Goal: Information Seeking & Learning: Learn about a topic

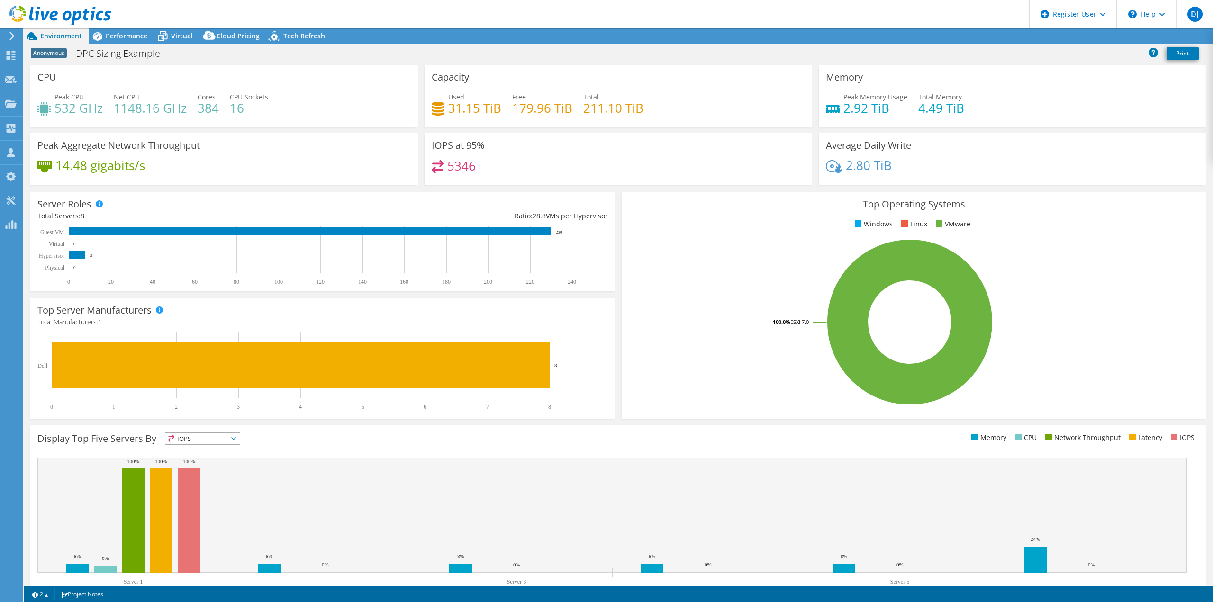
select select "USWest"
select select "USD"
click at [1050, 38] on link "Reports" at bounding box center [1053, 36] width 46 height 15
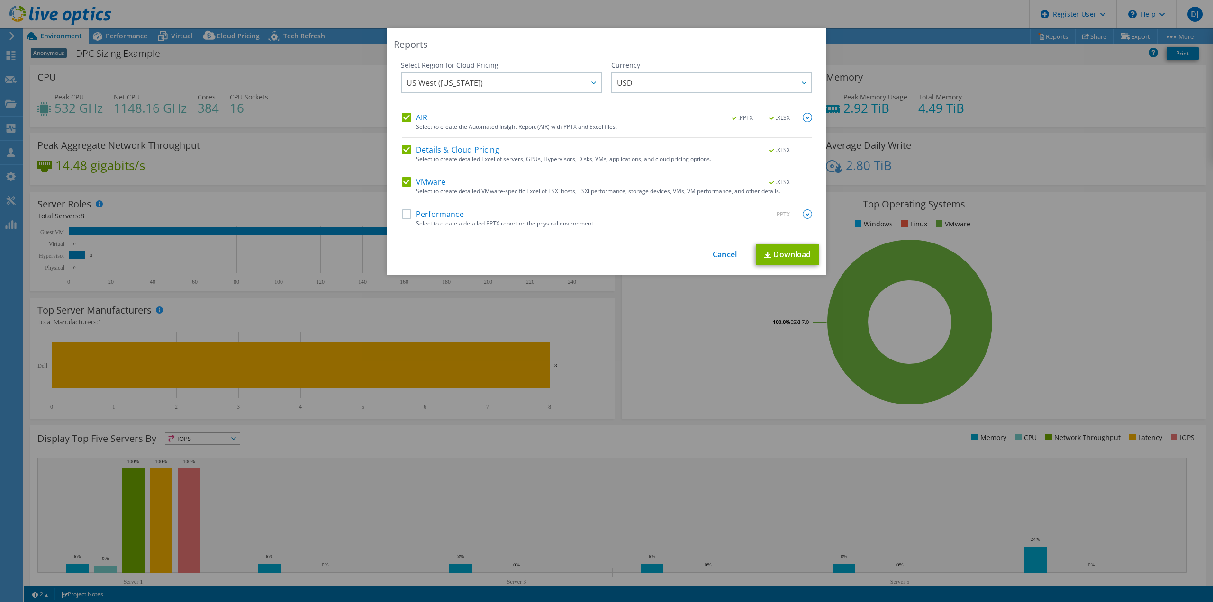
click at [403, 214] on label "Performance" at bounding box center [433, 213] width 62 height 9
click at [0, 0] on input "Performance" at bounding box center [0, 0] width 0 height 0
click at [803, 212] on img at bounding box center [807, 213] width 9 height 9
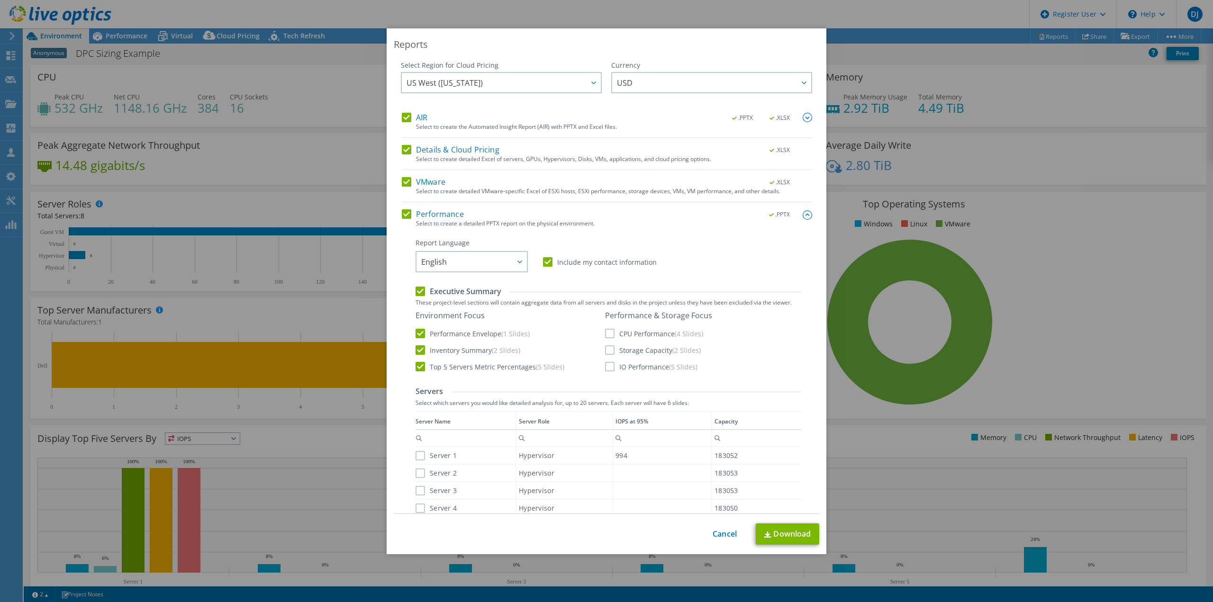
click at [606, 333] on label "CPU Performance (4 Slides)" at bounding box center [654, 333] width 98 height 9
click at [0, 0] on input "CPU Performance (4 Slides)" at bounding box center [0, 0] width 0 height 0
click at [606, 350] on label "Storage Capacity (2 Slides)" at bounding box center [653, 350] width 96 height 9
click at [0, 0] on input "Storage Capacity (2 Slides)" at bounding box center [0, 0] width 0 height 0
click at [610, 367] on label "IO Performance (5 Slides)" at bounding box center [651, 366] width 92 height 9
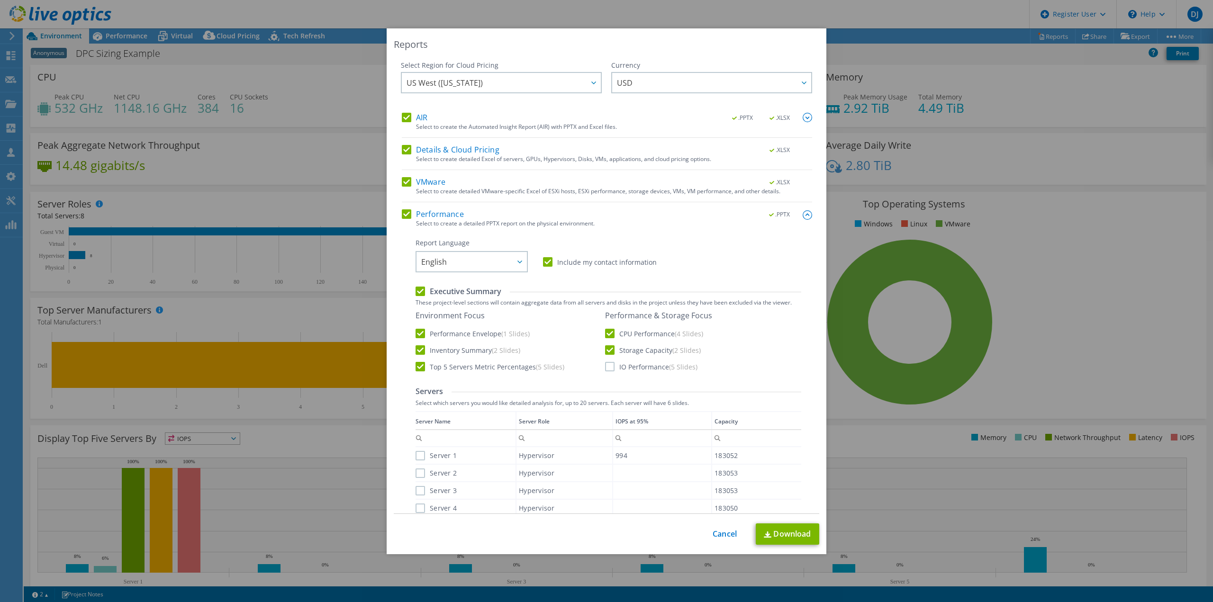
click at [0, 0] on input "IO Performance (5 Slides)" at bounding box center [0, 0] width 0 height 0
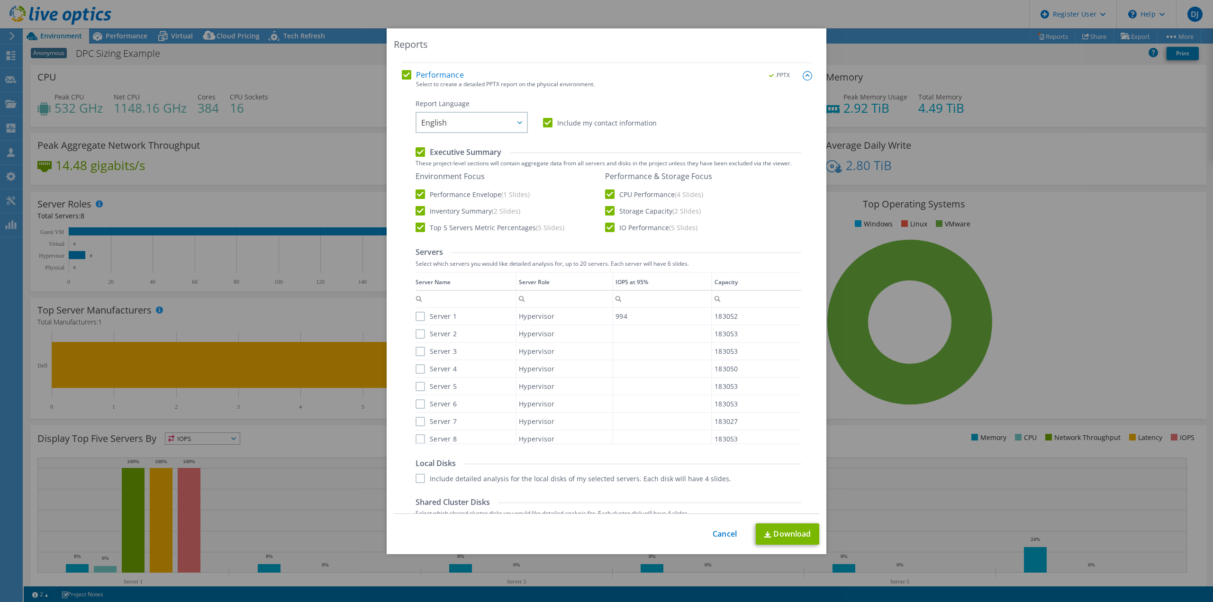
scroll to position [190, 0]
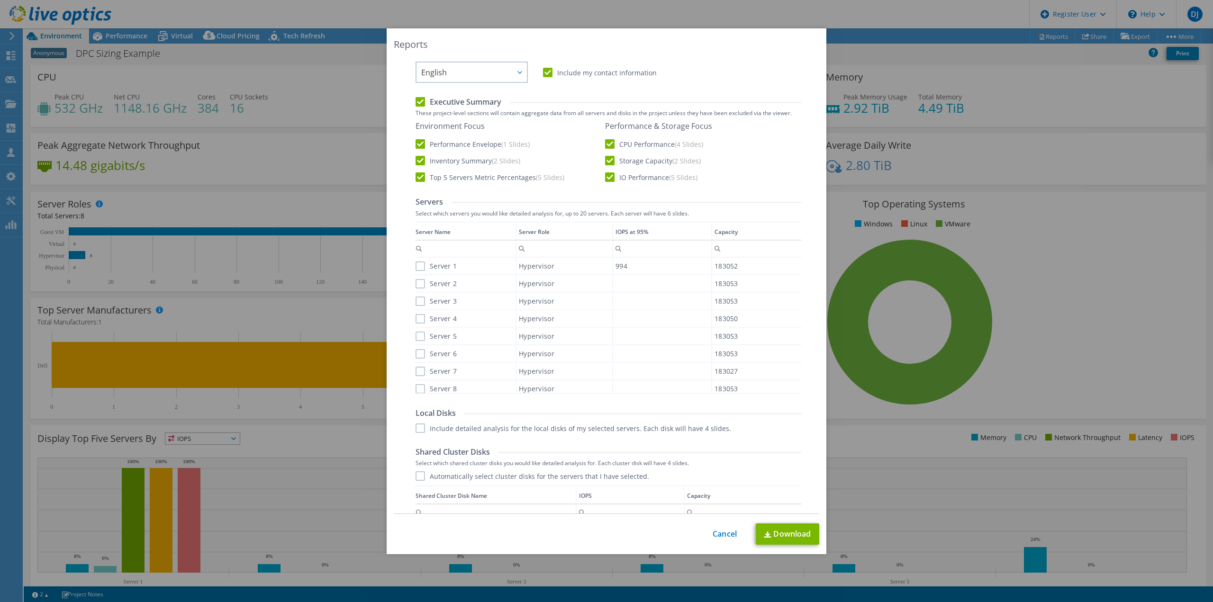
click at [416, 267] on label "Server 1" at bounding box center [436, 266] width 41 height 9
click at [0, 0] on input "Server 1" at bounding box center [0, 0] width 0 height 0
click at [416, 284] on label "Server 2" at bounding box center [436, 283] width 41 height 9
click at [0, 0] on input "Server 2" at bounding box center [0, 0] width 0 height 0
click at [416, 304] on label "Server 3" at bounding box center [436, 301] width 41 height 9
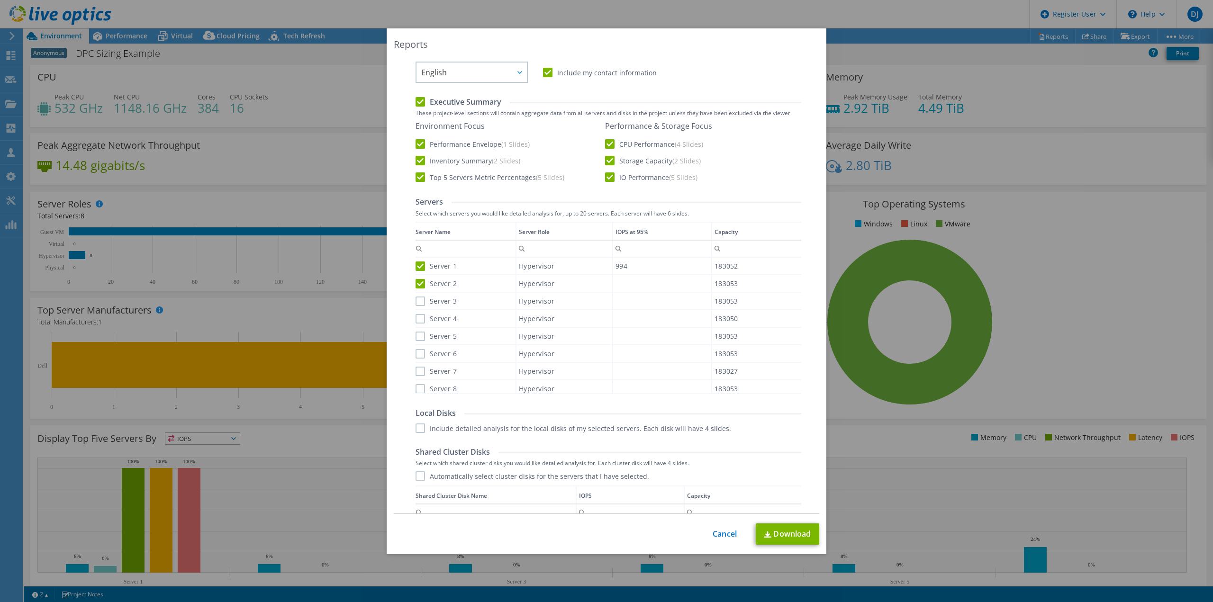
click at [0, 0] on input "Server 3" at bounding box center [0, 0] width 0 height 0
click at [419, 300] on label "Server 3" at bounding box center [436, 301] width 41 height 9
click at [0, 0] on input "Server 3" at bounding box center [0, 0] width 0 height 0
click at [416, 283] on label "Server 2" at bounding box center [436, 283] width 41 height 9
click at [0, 0] on input "Server 2" at bounding box center [0, 0] width 0 height 0
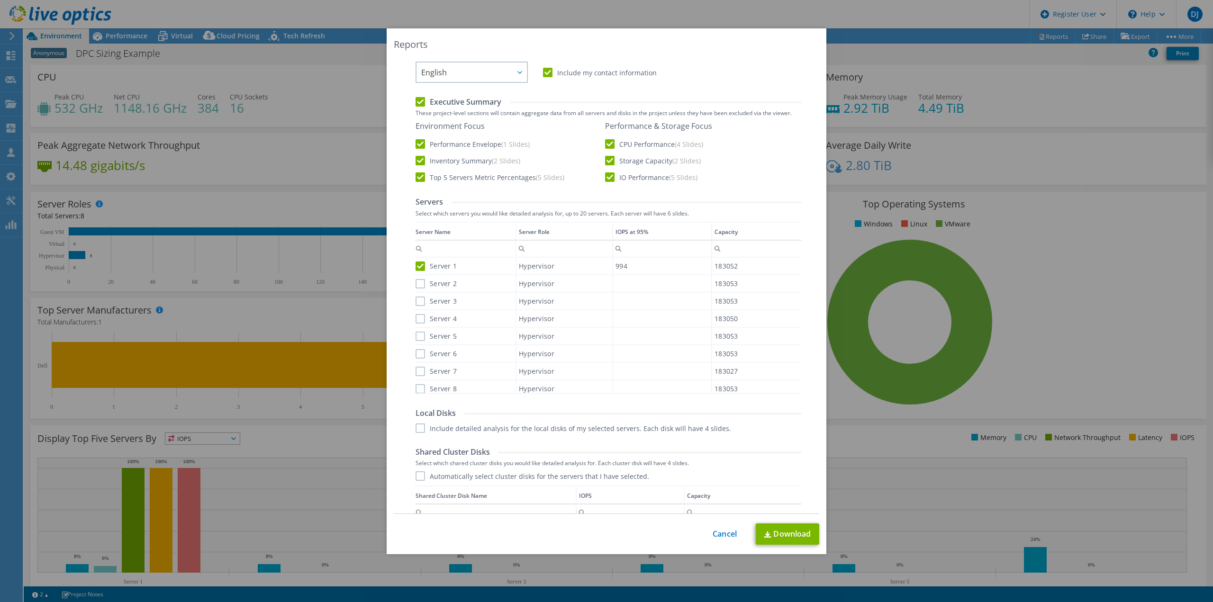
click at [417, 264] on label "Server 1" at bounding box center [436, 266] width 41 height 9
click at [0, 0] on input "Server 1" at bounding box center [0, 0] width 0 height 0
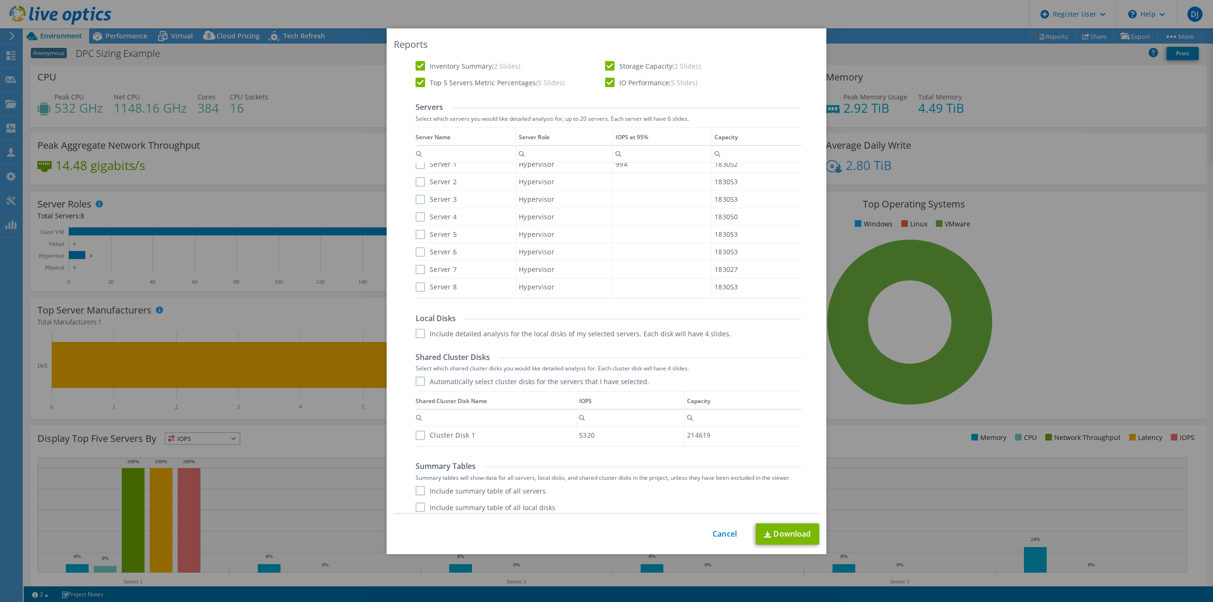
scroll to position [307, 0]
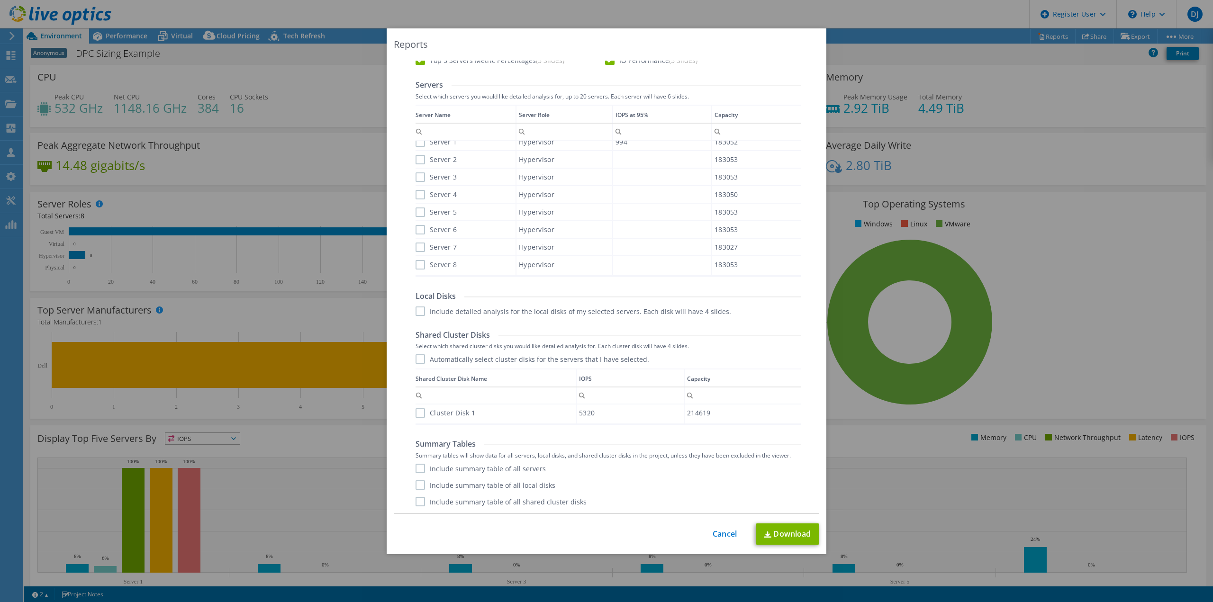
click at [416, 468] on label "Include summary table of all servers" at bounding box center [481, 468] width 130 height 9
click at [0, 0] on input "Include summary table of all servers" at bounding box center [0, 0] width 0 height 0
click at [787, 535] on link "Download" at bounding box center [788, 534] width 64 height 21
click at [797, 532] on link "Download" at bounding box center [788, 534] width 64 height 21
click at [723, 532] on link "Cancel" at bounding box center [725, 534] width 24 height 9
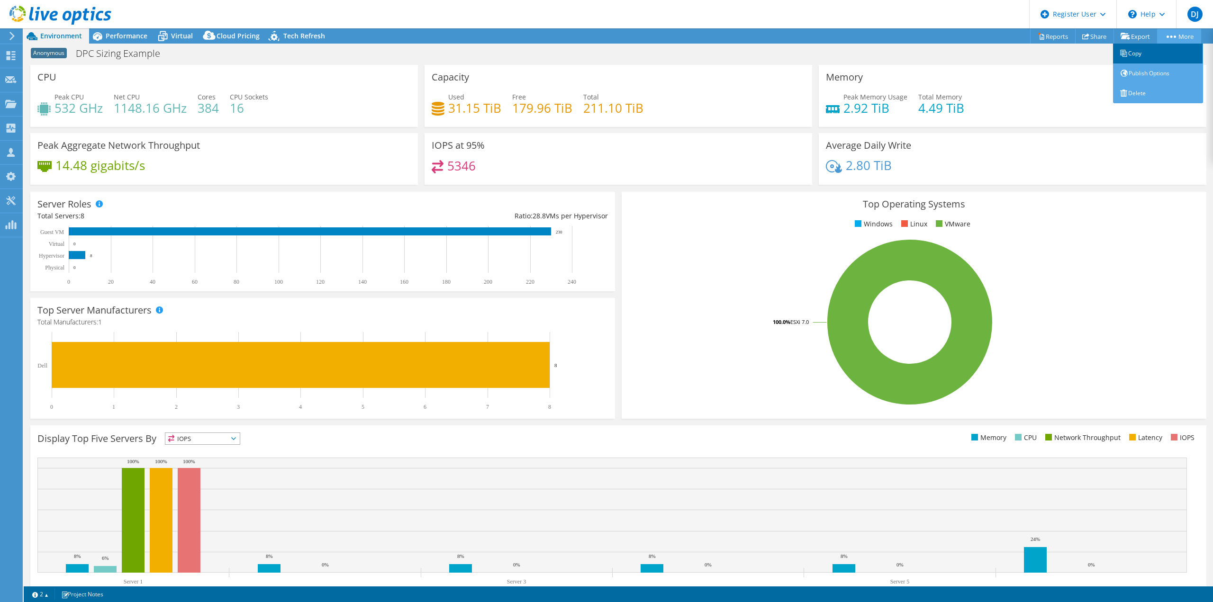
click at [1139, 55] on link "Copy" at bounding box center [1158, 54] width 90 height 20
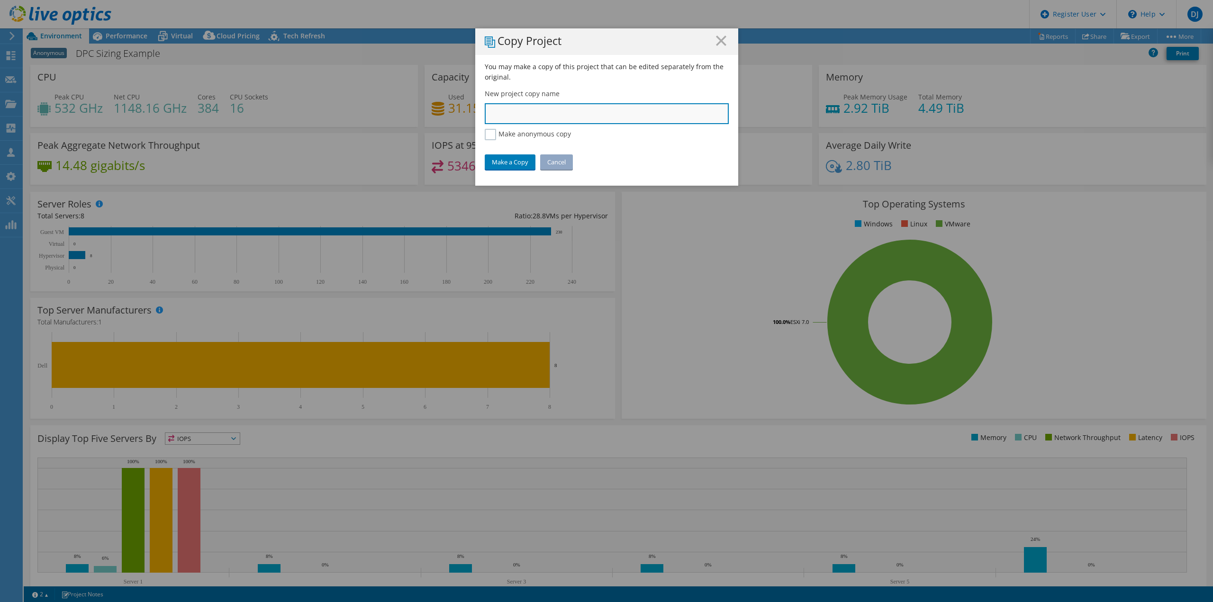
click at [592, 112] on input "text" at bounding box center [607, 113] width 244 height 21
type input "DPC Sizing Example - DSJ"
click at [515, 161] on link "Make a Copy" at bounding box center [510, 162] width 51 height 15
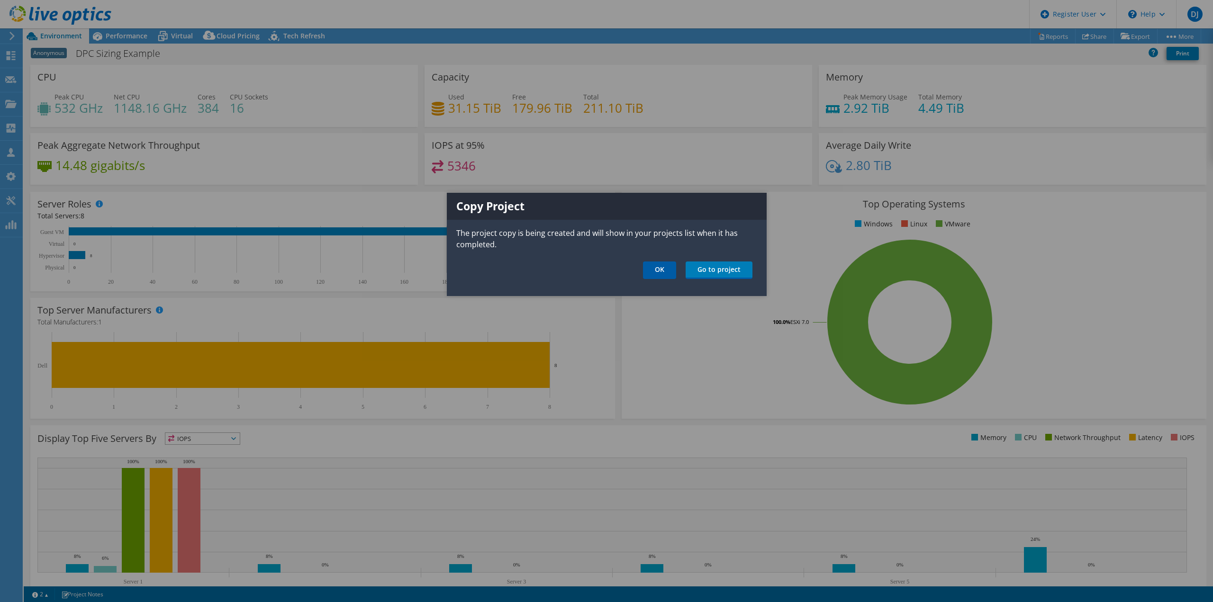
click at [673, 265] on link "OK" at bounding box center [659, 271] width 33 height 18
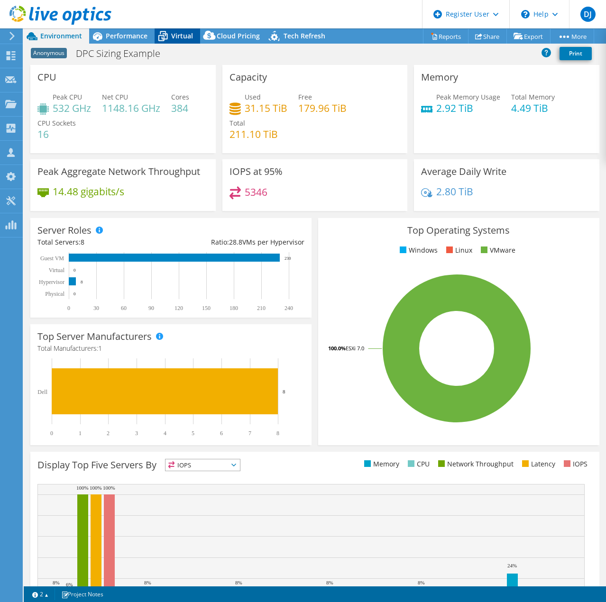
click at [177, 32] on span "Virtual" at bounding box center [182, 35] width 22 height 9
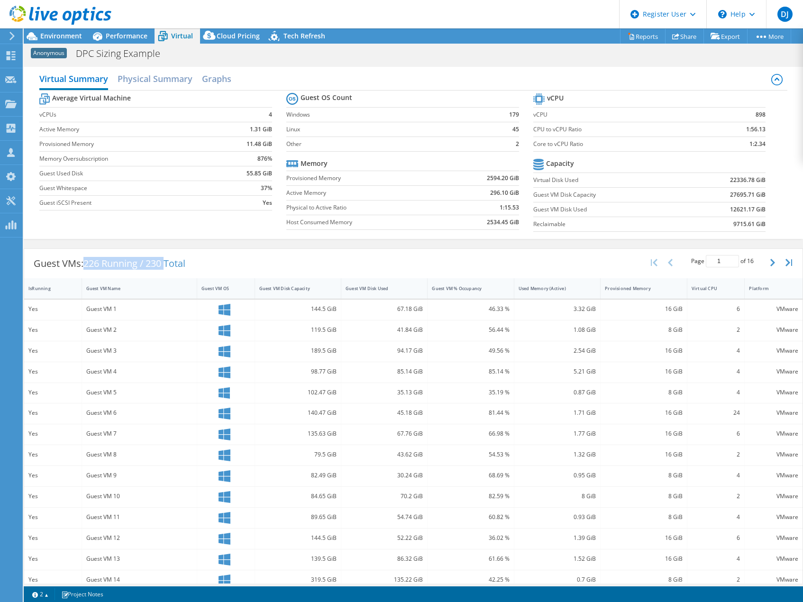
drag, startPoint x: 84, startPoint y: 262, endPoint x: 168, endPoint y: 254, distance: 84.3
click at [168, 254] on div "Guest VMs: 226 Running / 230 Total" at bounding box center [109, 263] width 171 height 29
drag, startPoint x: 243, startPoint y: 141, endPoint x: 271, endPoint y: 139, distance: 28.0
click at [271, 139] on section "Average Virtual Machine vCPUs 4 Active Memory 1.31 GiB Provisioned Memory 11.48…" at bounding box center [162, 153] width 247 height 124
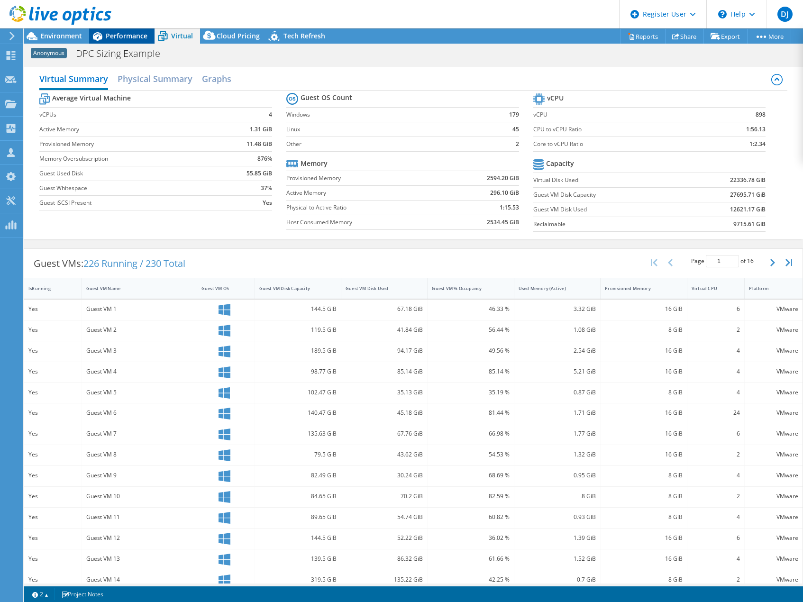
click at [125, 29] on div "Performance" at bounding box center [121, 35] width 65 height 15
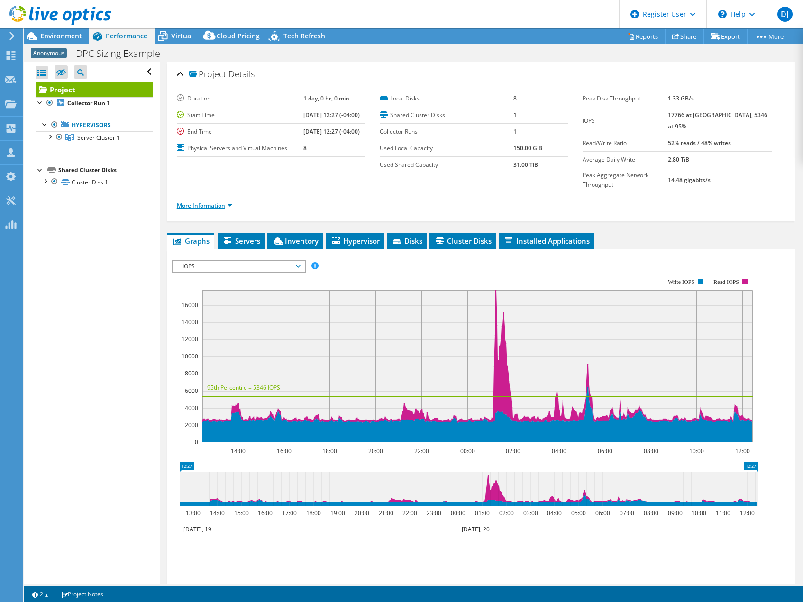
click at [209, 201] on link "More Information" at bounding box center [204, 205] width 55 height 8
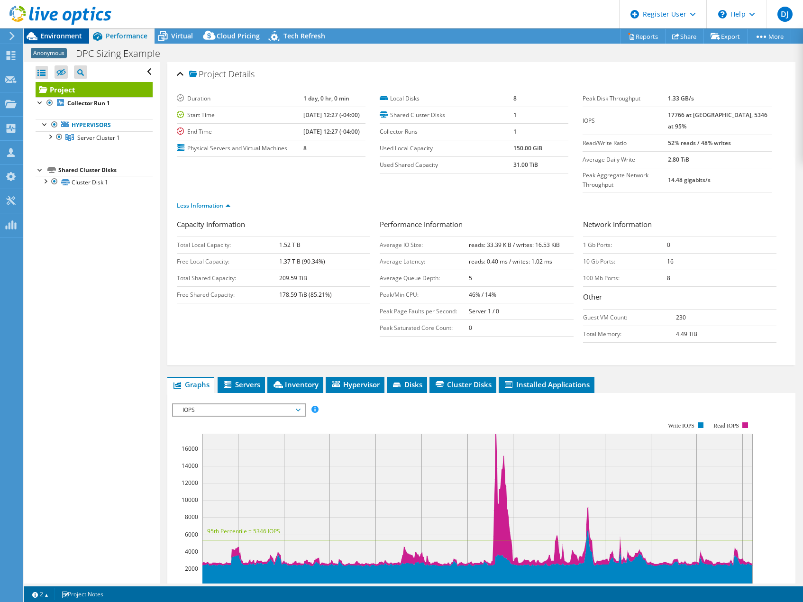
click at [69, 41] on div "Environment" at bounding box center [56, 35] width 65 height 15
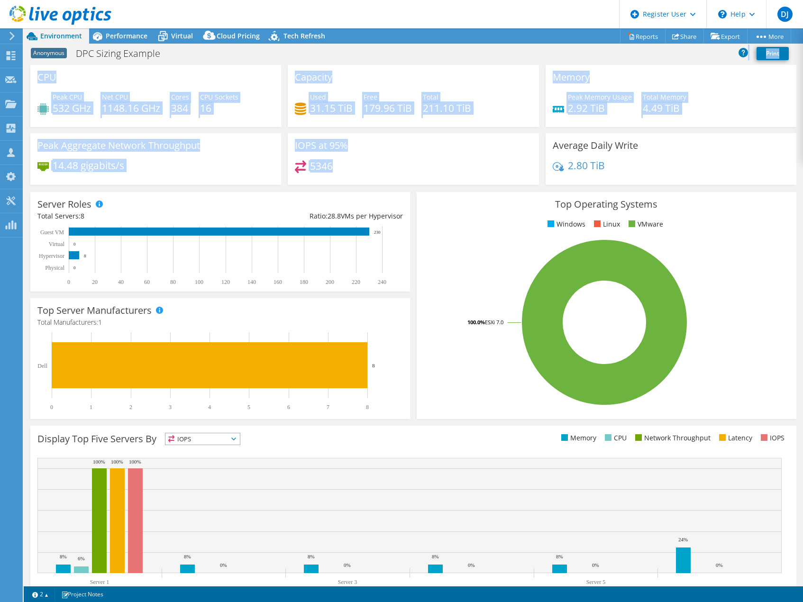
drag, startPoint x: 284, startPoint y: 62, endPoint x: 470, endPoint y: 177, distance: 218.6
click at [470, 177] on div "Project Actions Project Actions Reports Share Export vSAN ReadyNode Sizer" at bounding box center [413, 314] width 779 height 573
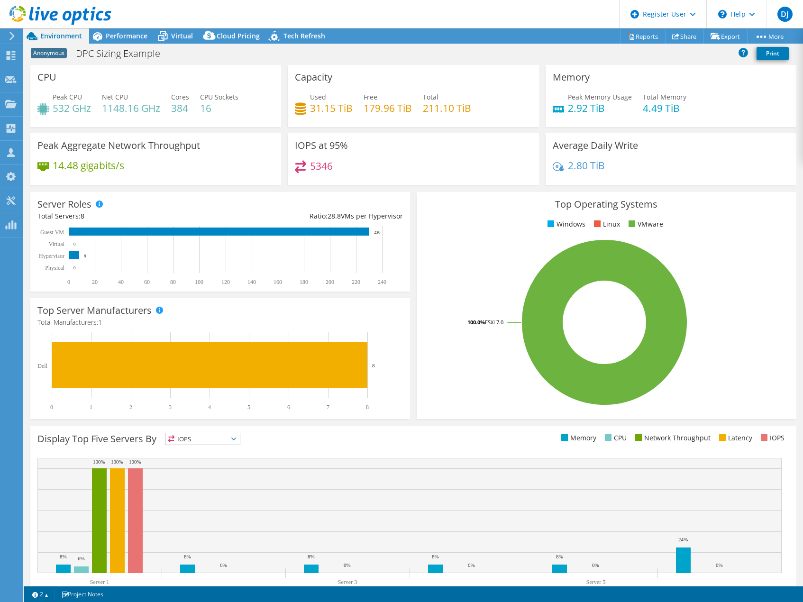
click at [442, 51] on div "Anonymous DPC Sizing Example Print" at bounding box center [413, 54] width 779 height 18
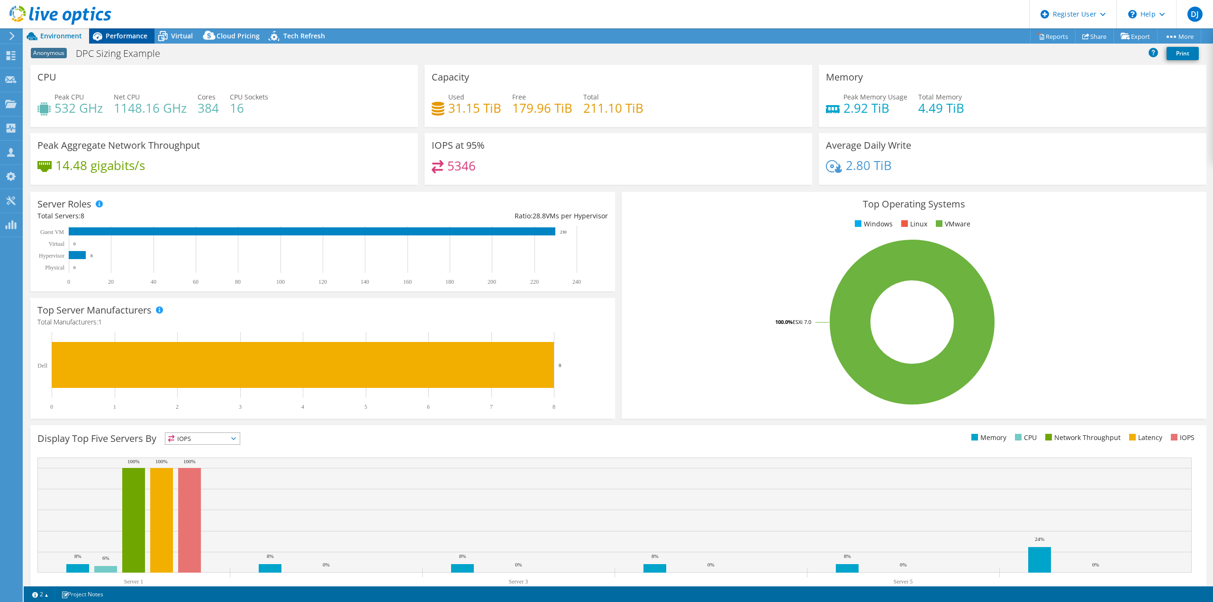
click at [131, 30] on div "Performance" at bounding box center [121, 35] width 65 height 15
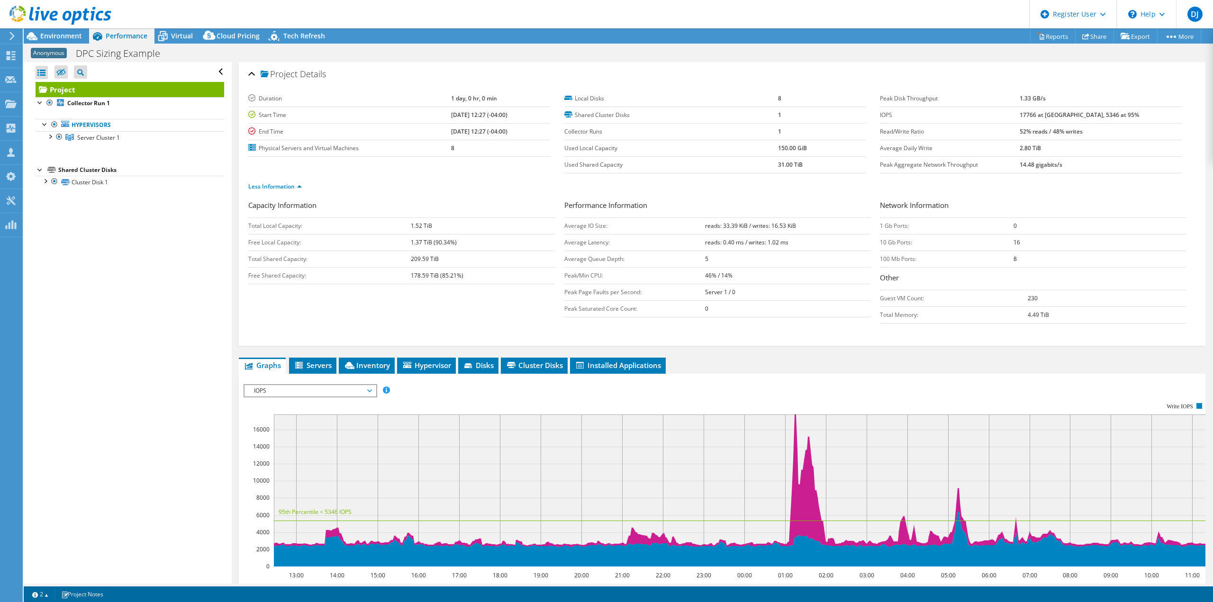
drag, startPoint x: 1048, startPoint y: 114, endPoint x: 1078, endPoint y: 114, distance: 29.9
click at [1078, 114] on tr "IOPS 17766 at [GEOGRAPHIC_DATA], 5346 at 95%" at bounding box center [1031, 115] width 302 height 17
drag, startPoint x: 1090, startPoint y: 114, endPoint x: 1102, endPoint y: 115, distance: 12.8
click at [1102, 115] on b "17766 at [GEOGRAPHIC_DATA], 5346 at 95%" at bounding box center [1079, 115] width 119 height 8
click at [51, 137] on div at bounding box center [49, 135] width 9 height 9
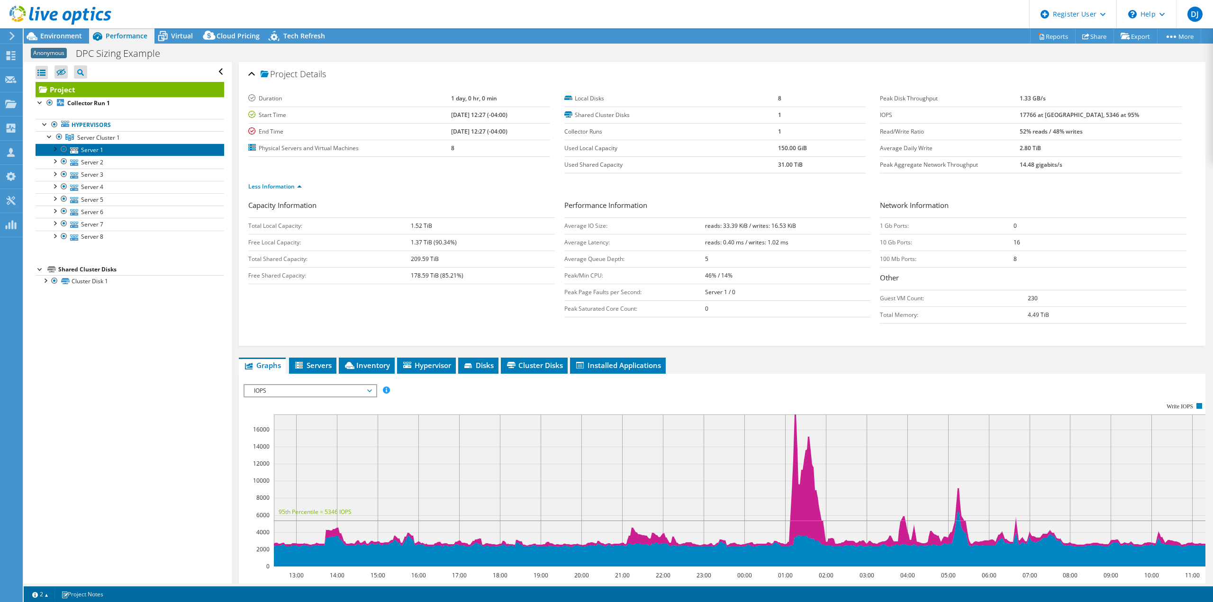
click at [98, 152] on link "Server 1" at bounding box center [130, 150] width 189 height 12
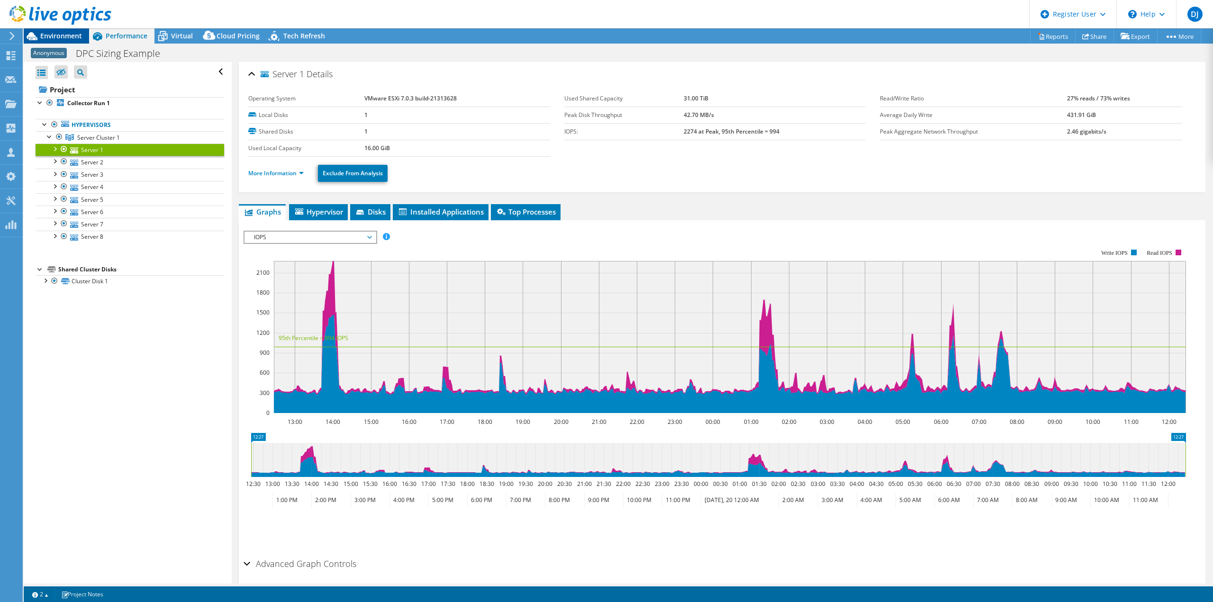
click at [53, 38] on span "Environment" at bounding box center [61, 35] width 42 height 9
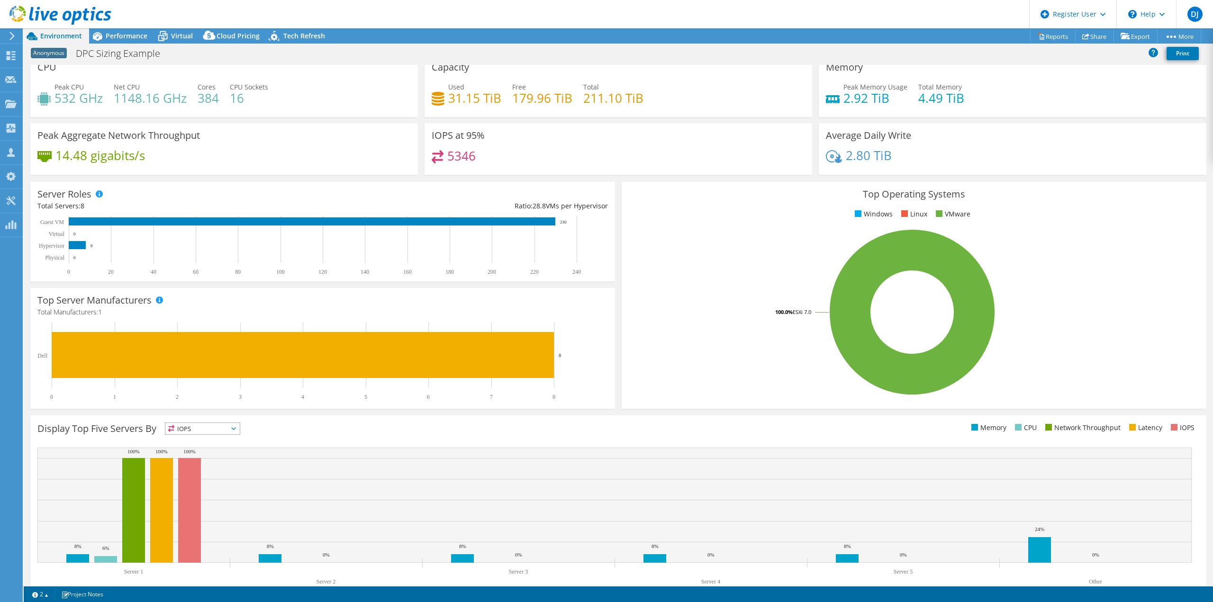
scroll to position [0, 0]
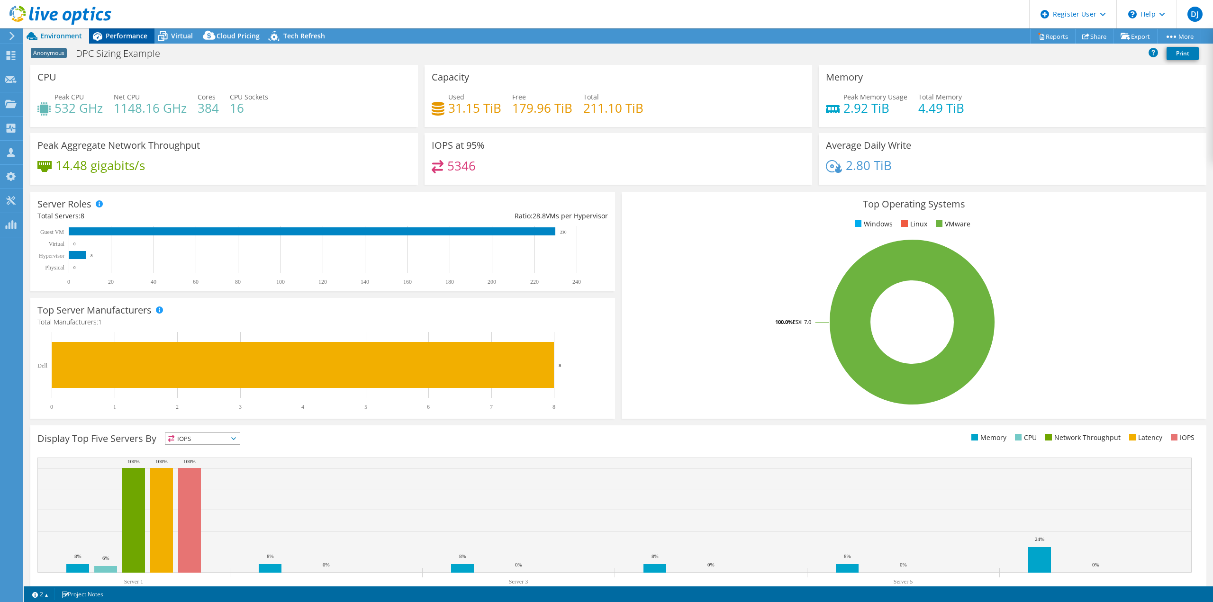
click at [128, 33] on span "Performance" at bounding box center [127, 35] width 42 height 9
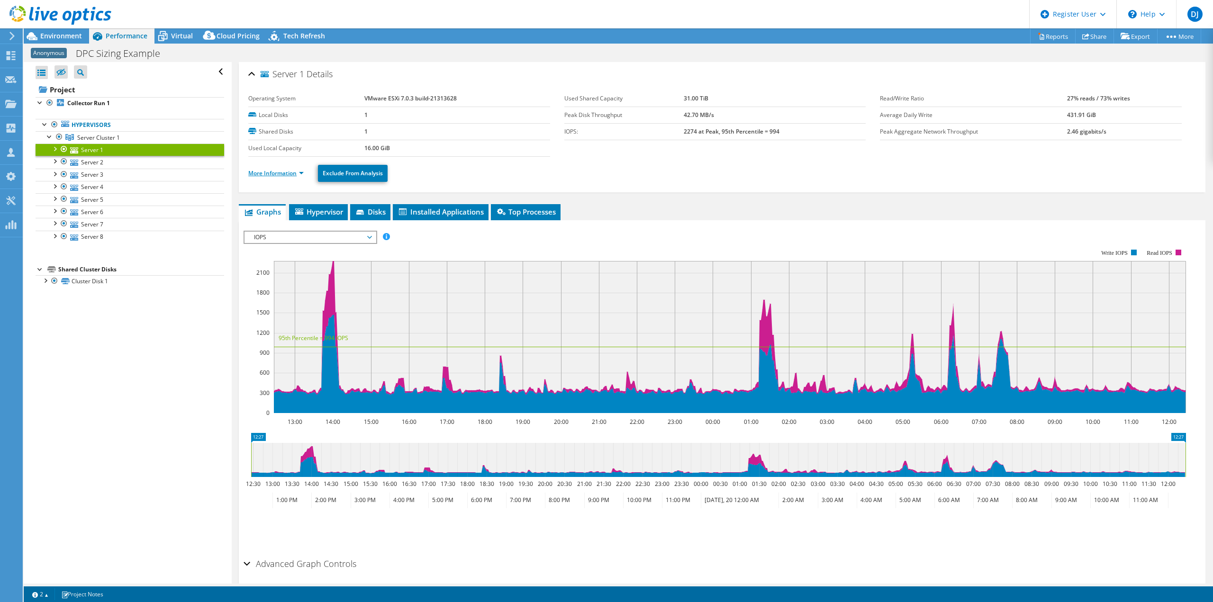
click at [282, 174] on link "More Information" at bounding box center [275, 173] width 55 height 8
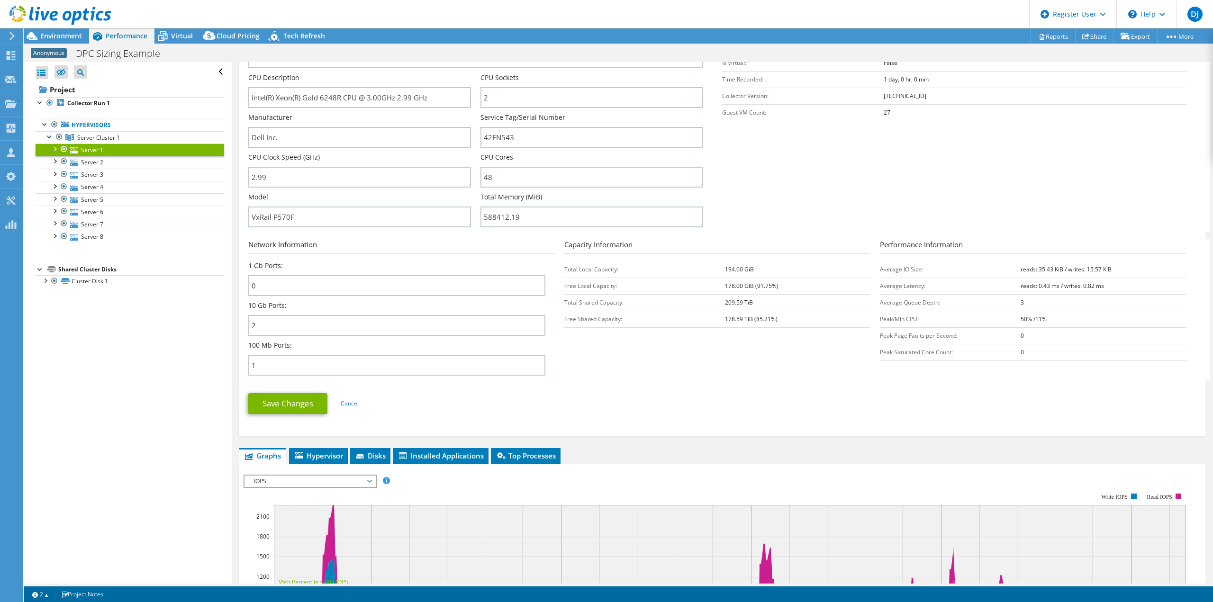
scroll to position [190, 0]
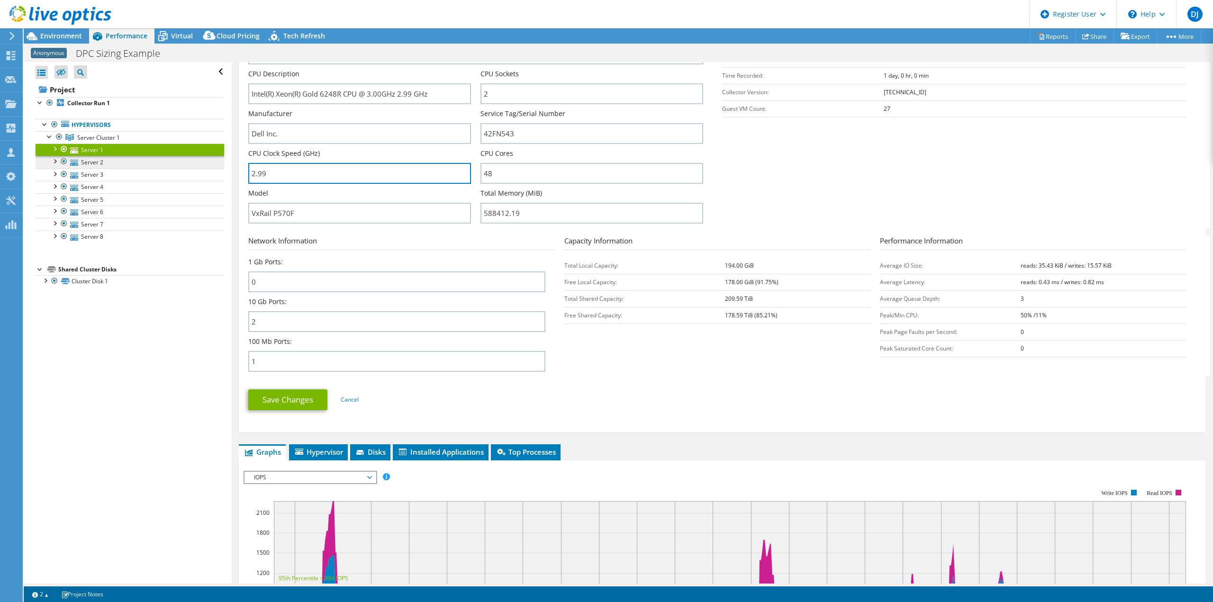
drag, startPoint x: 288, startPoint y: 173, endPoint x: 197, endPoint y: 159, distance: 92.1
click at [197, 159] on div "Open All Close All Hide Excluded Nodes Project Tree Filter" at bounding box center [619, 323] width 1190 height 522
drag, startPoint x: 1028, startPoint y: 268, endPoint x: 1102, endPoint y: 288, distance: 76.0
click at [1102, 288] on tbody "Average IO Size: reads: 35.43 KiB / writes: 15.57 KiB Average Latency: reads: 0…" at bounding box center [1033, 307] width 307 height 100
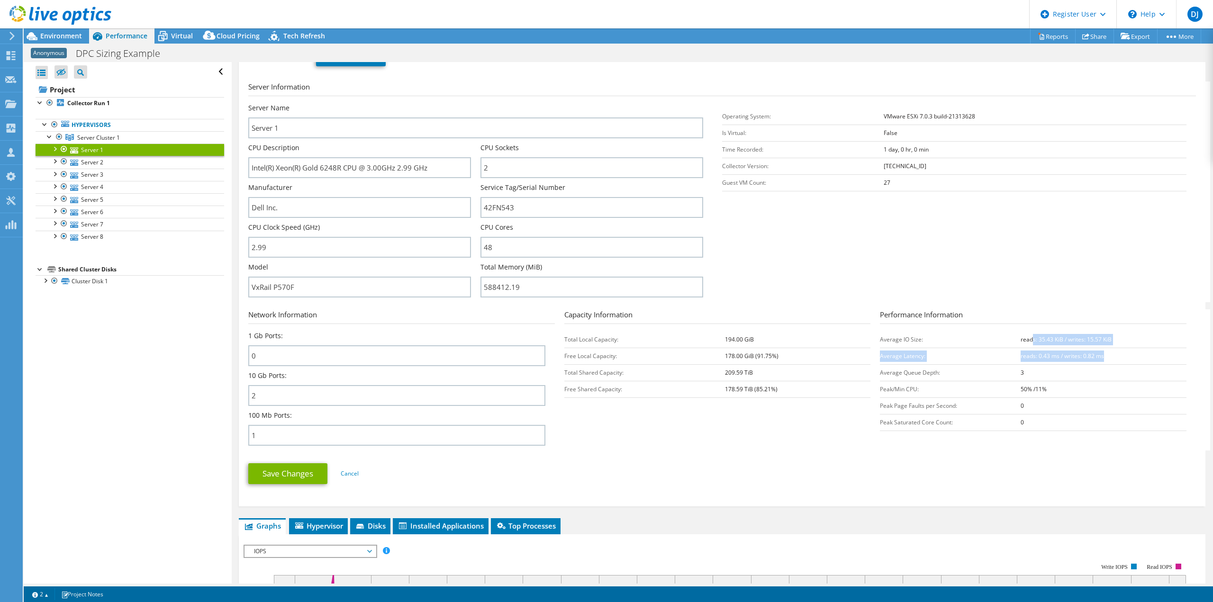
scroll to position [0, 0]
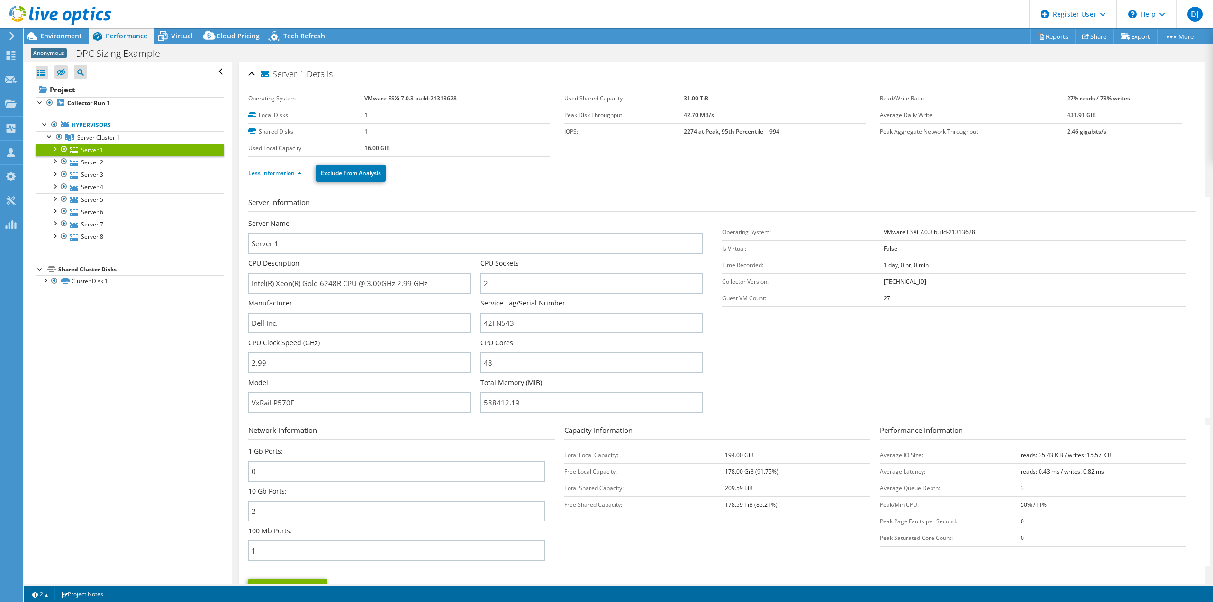
click at [1060, 100] on label "Read/Write Ratio" at bounding box center [973, 98] width 187 height 9
drag, startPoint x: 1062, startPoint y: 95, endPoint x: 1147, endPoint y: 96, distance: 85.3
click at [1147, 96] on td "27% reads / 73% writes" at bounding box center [1124, 99] width 115 height 17
click at [249, 73] on div "Server 1 Details" at bounding box center [722, 74] width 948 height 20
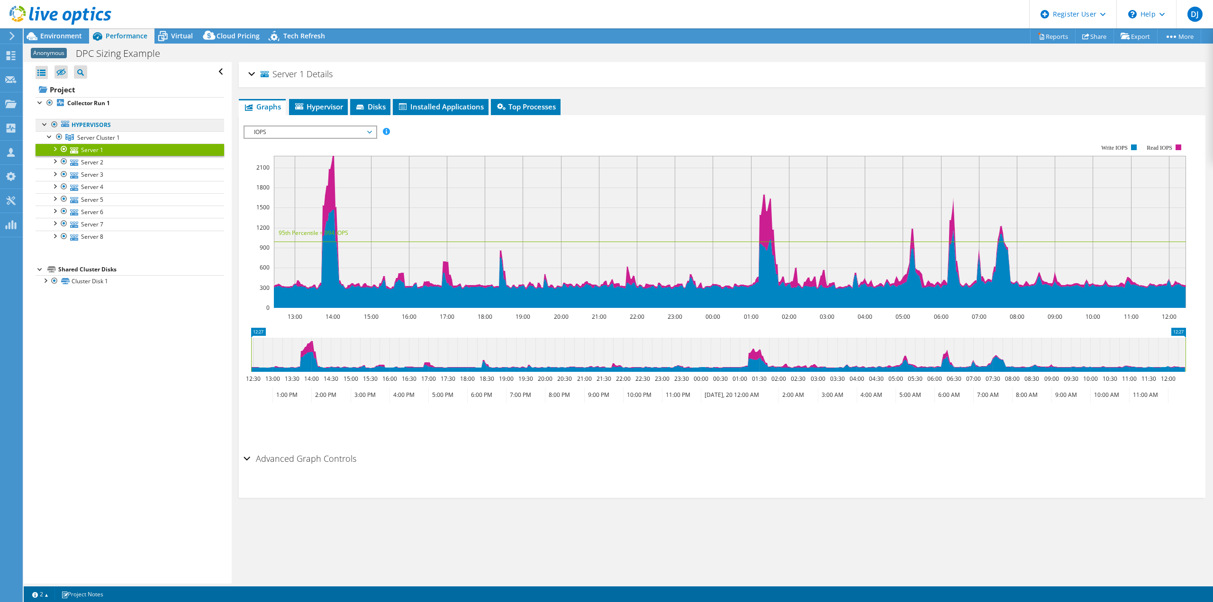
click at [83, 128] on link "Hypervisors" at bounding box center [130, 125] width 189 height 12
click at [84, 136] on span "Server Cluster 1" at bounding box center [98, 138] width 43 height 8
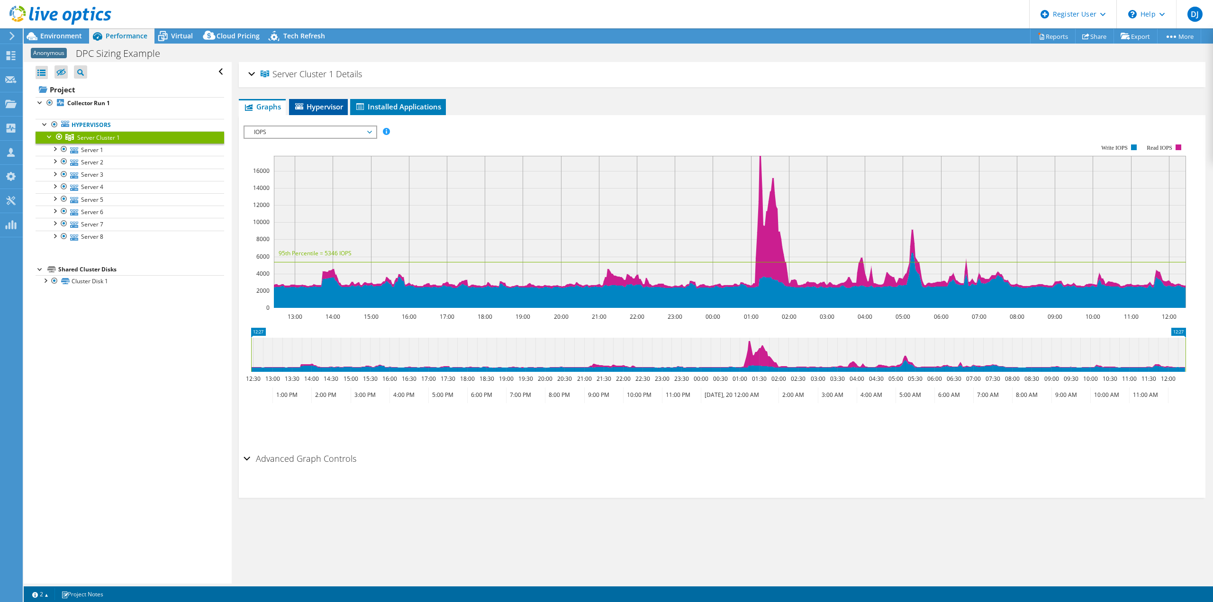
click at [324, 104] on span "Hypervisor" at bounding box center [318, 106] width 49 height 9
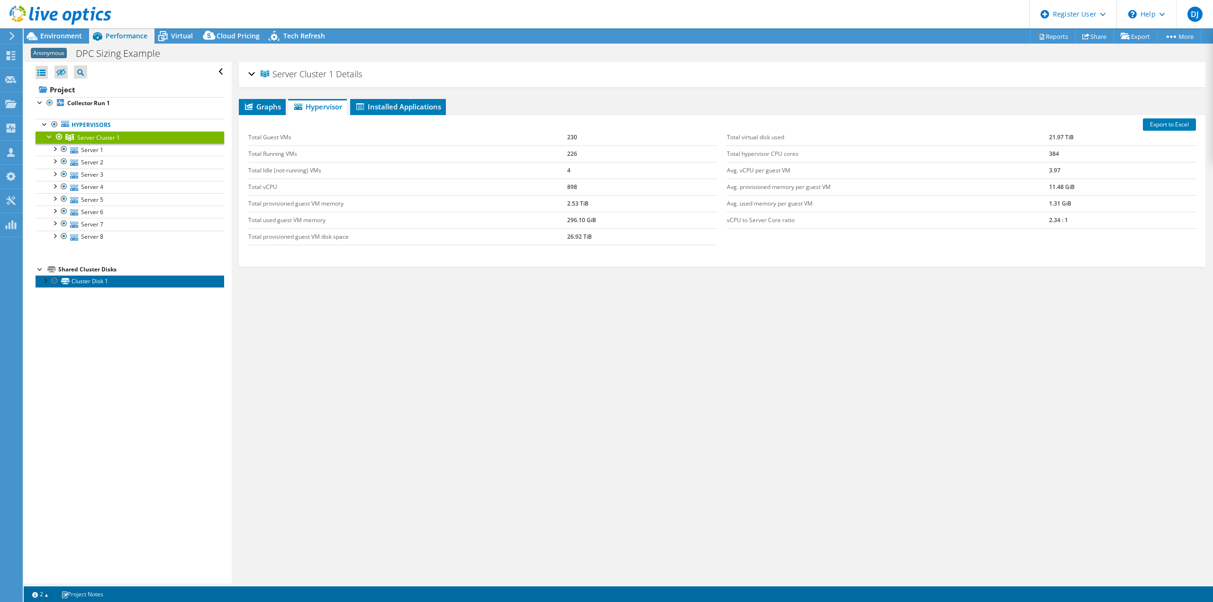
click at [76, 280] on link "Cluster Disk 1" at bounding box center [130, 281] width 189 height 12
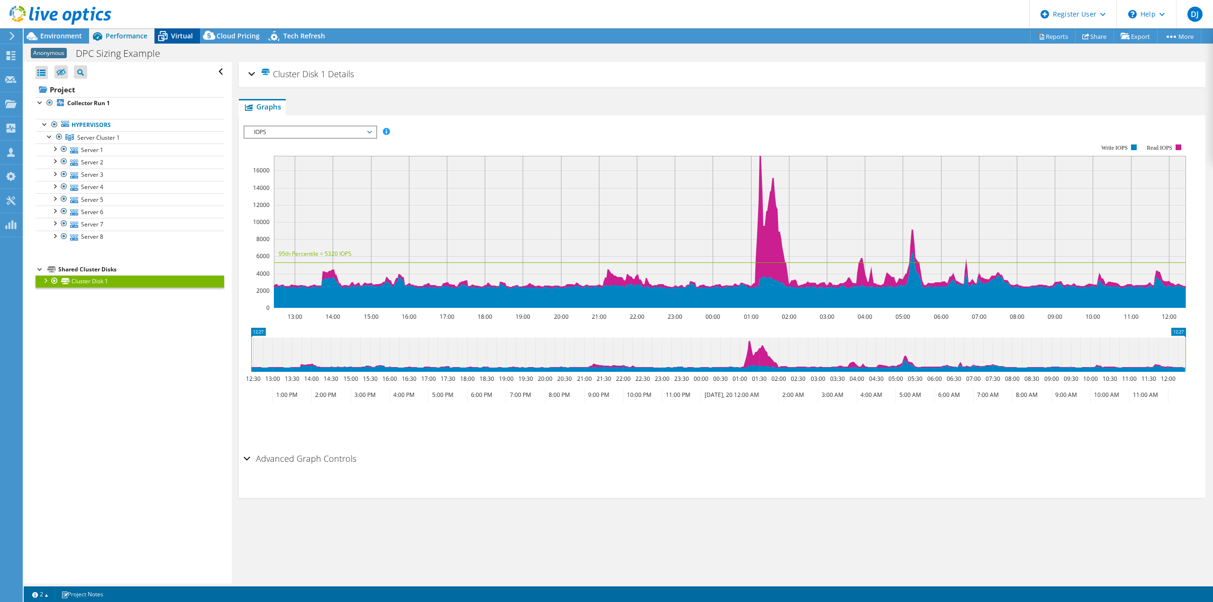
click at [191, 34] on span "Virtual" at bounding box center [182, 35] width 22 height 9
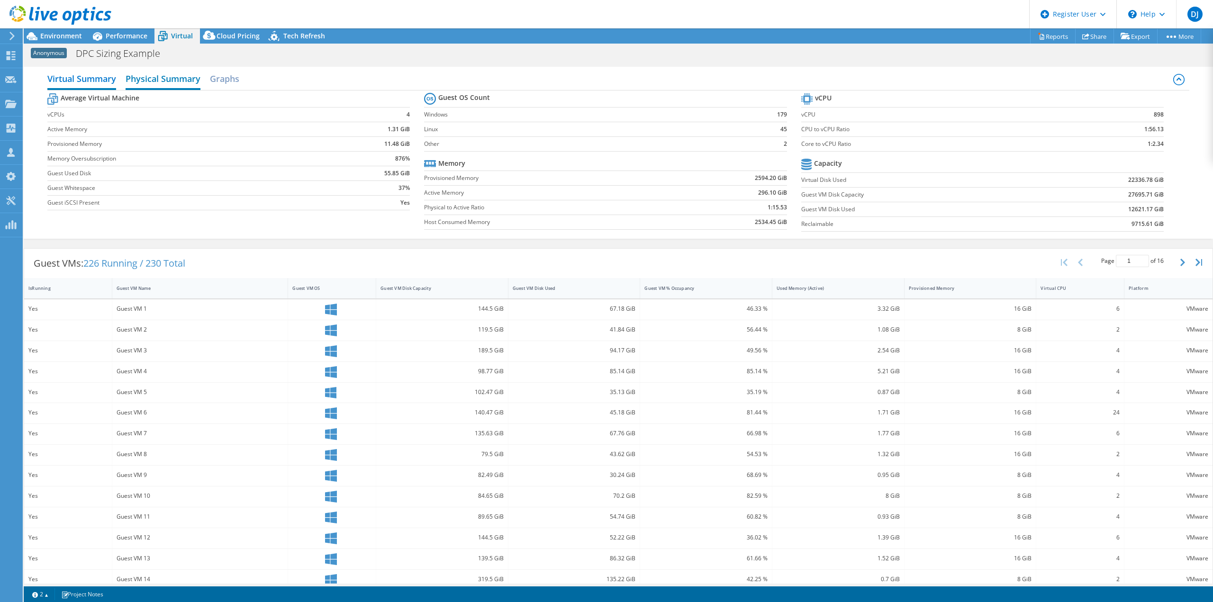
click at [180, 81] on h2 "Physical Summary" at bounding box center [163, 79] width 75 height 21
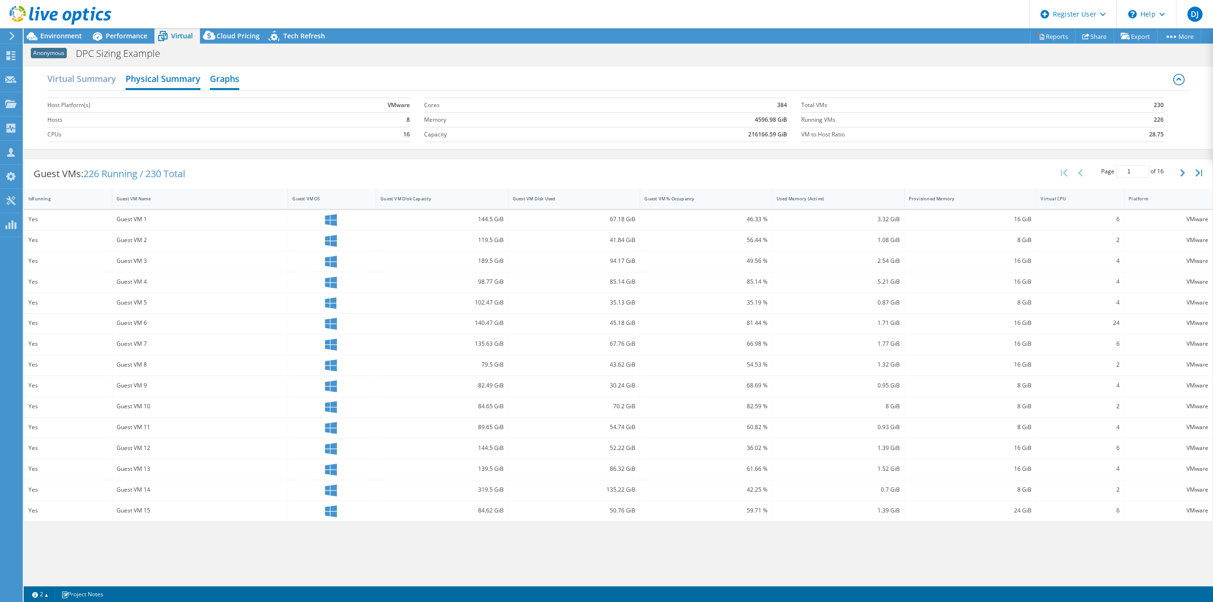
click at [232, 75] on h2 "Graphs" at bounding box center [224, 79] width 29 height 21
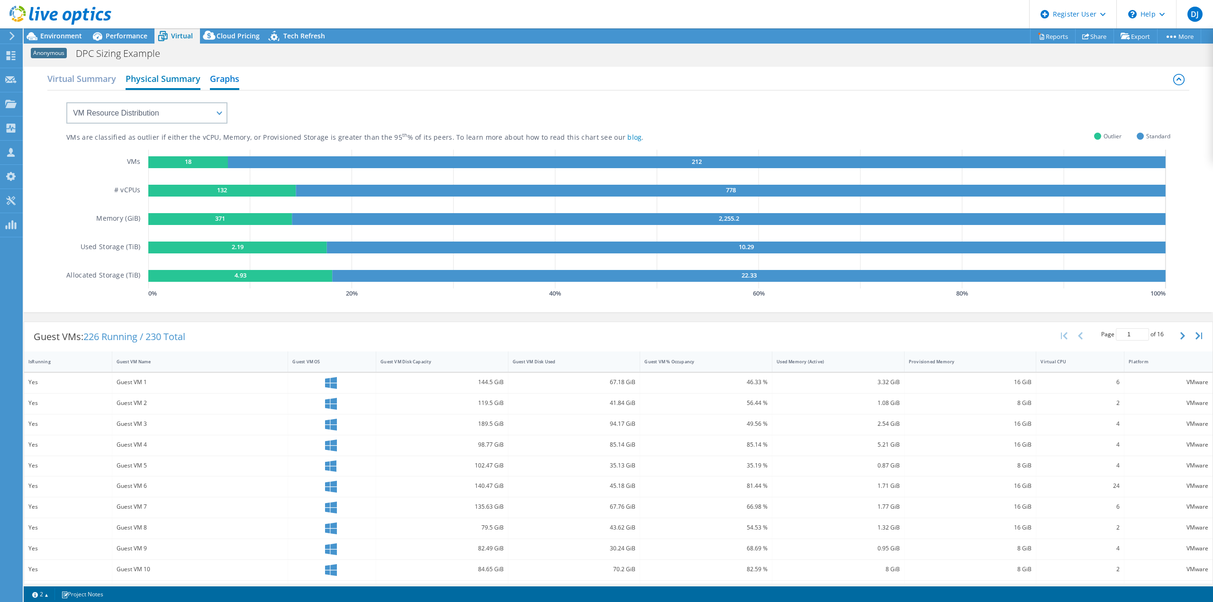
click at [170, 81] on h2 "Physical Summary" at bounding box center [163, 79] width 75 height 21
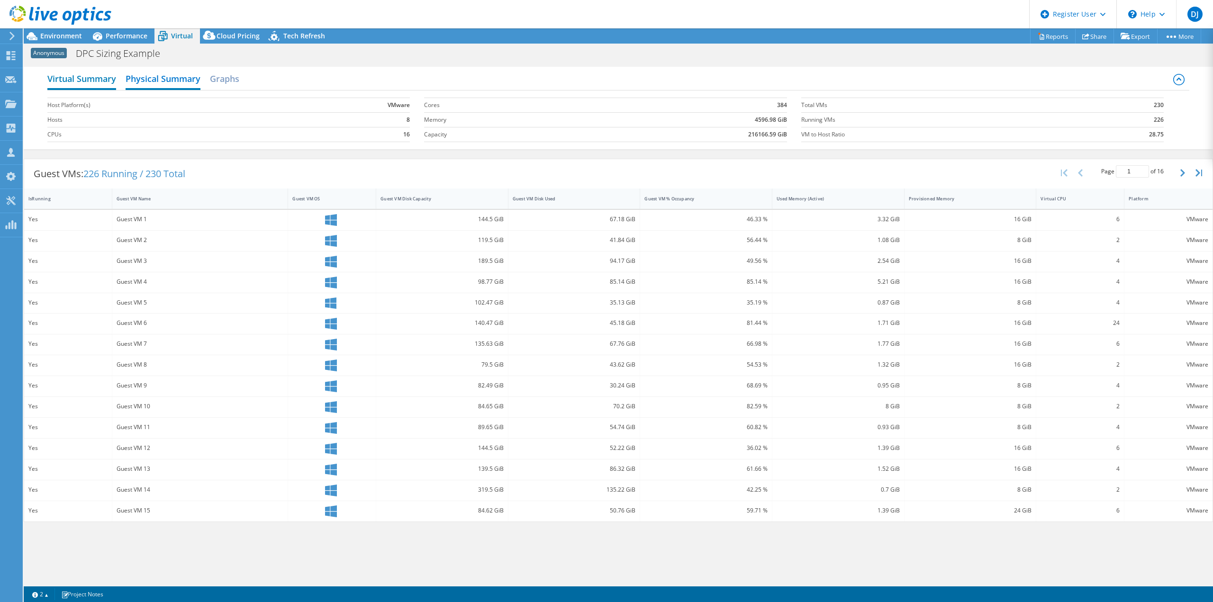
click at [111, 82] on h2 "Virtual Summary" at bounding box center [81, 79] width 69 height 21
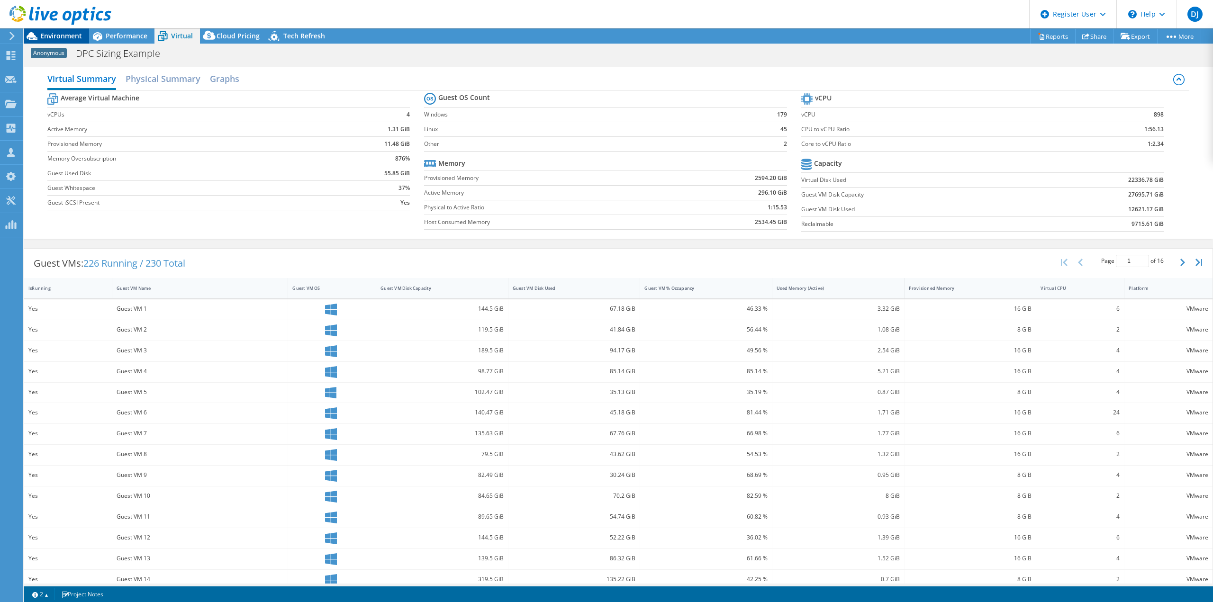
click at [48, 35] on span "Environment" at bounding box center [61, 35] width 42 height 9
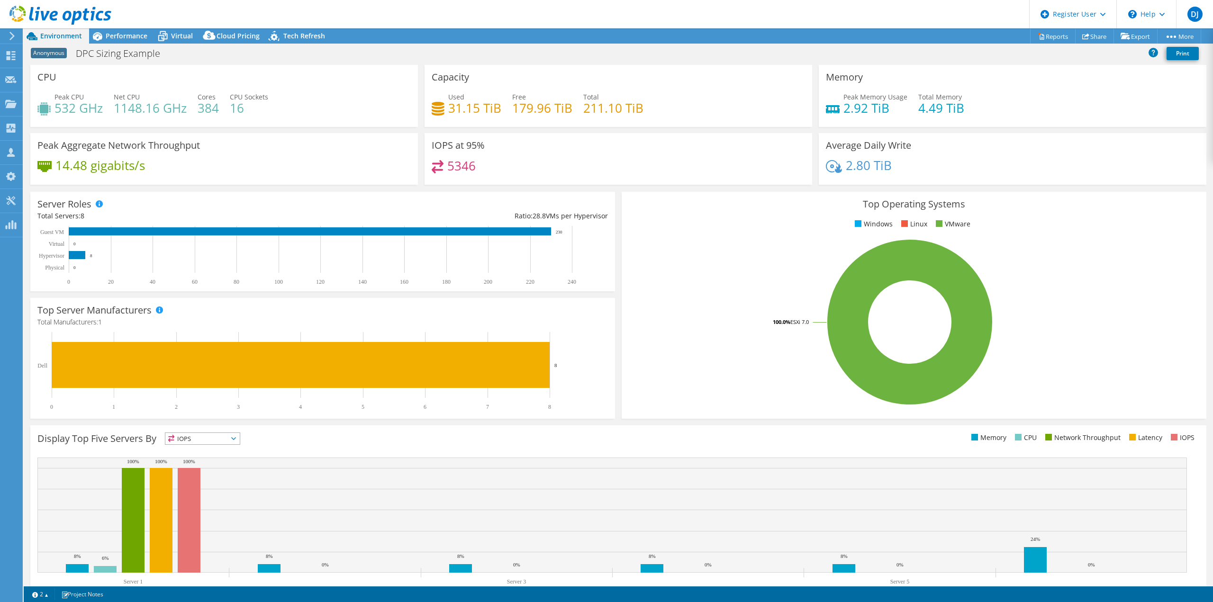
select select "USEast"
select select "USD"
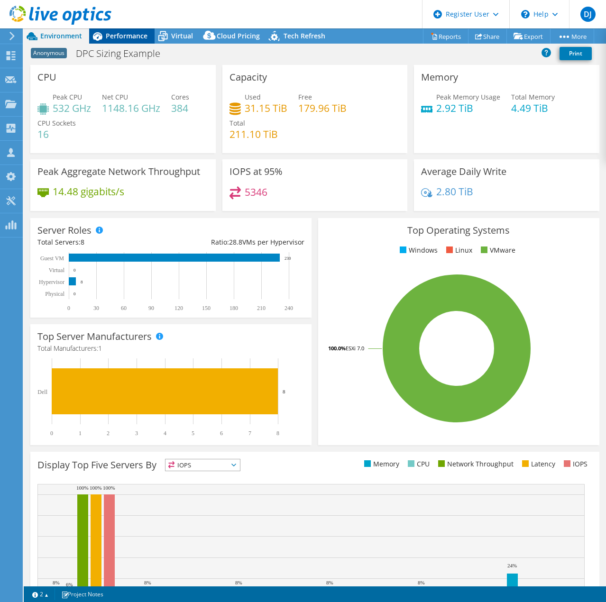
click at [133, 34] on span "Performance" at bounding box center [127, 35] width 42 height 9
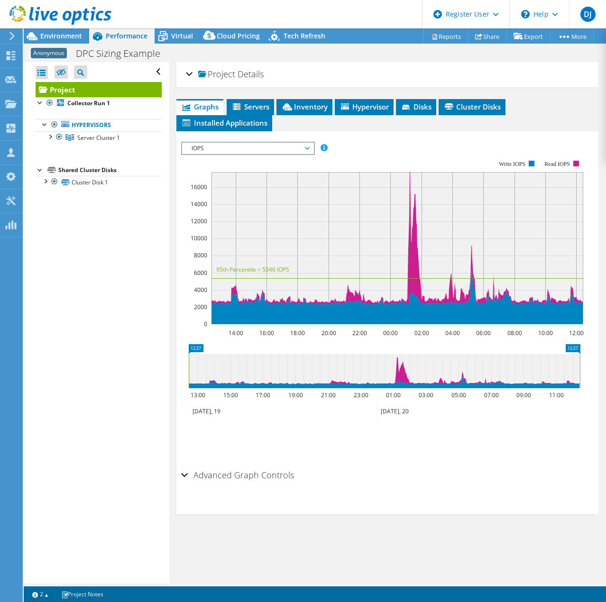
click at [189, 73] on div "Project Details" at bounding box center [387, 74] width 403 height 20
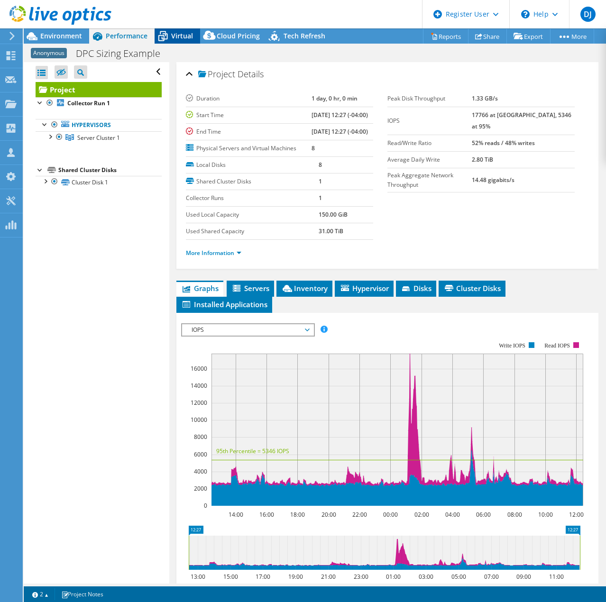
click at [183, 34] on span "Virtual" at bounding box center [182, 35] width 22 height 9
